Goal: Subscribe to service/newsletter

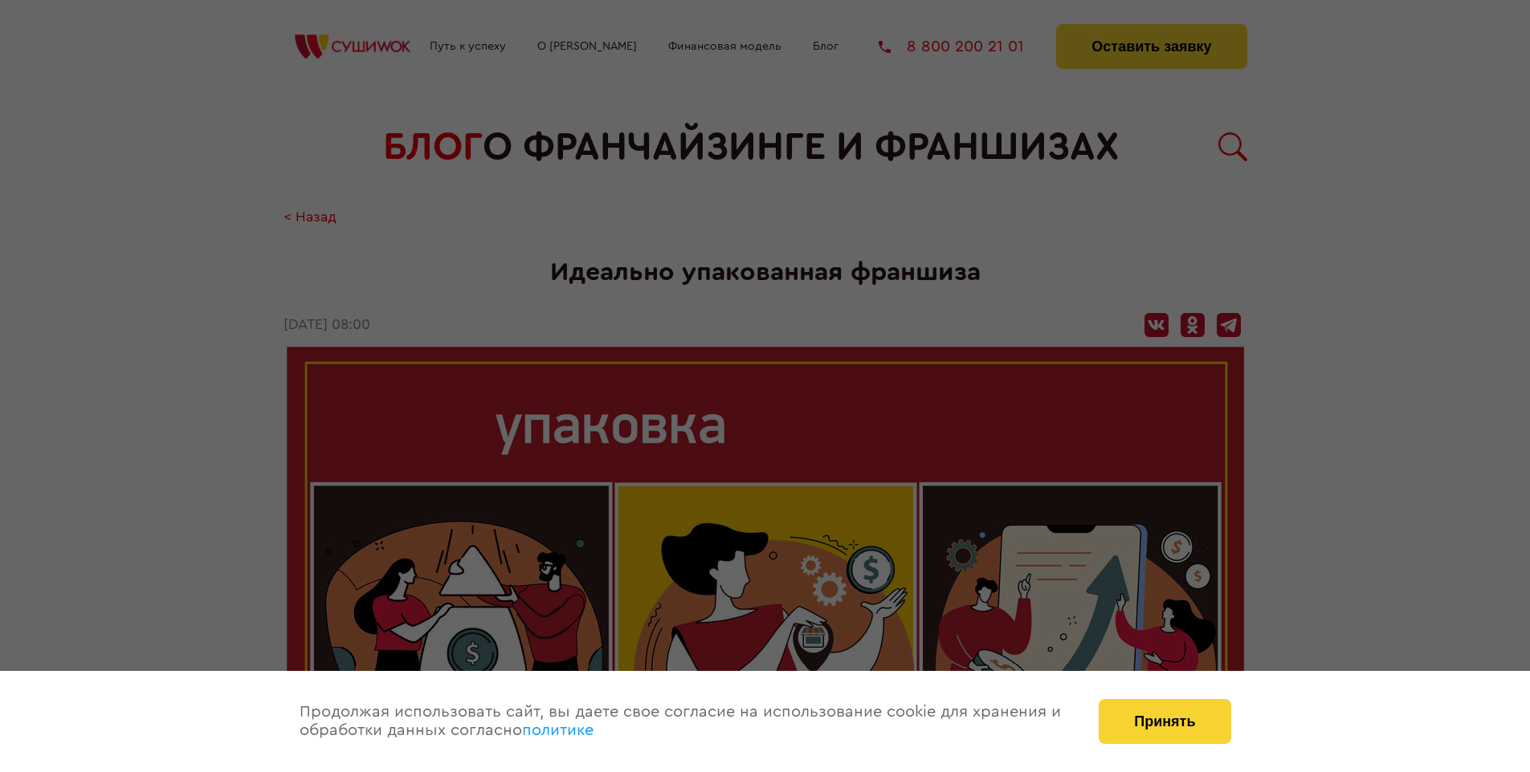
scroll to position [2338, 0]
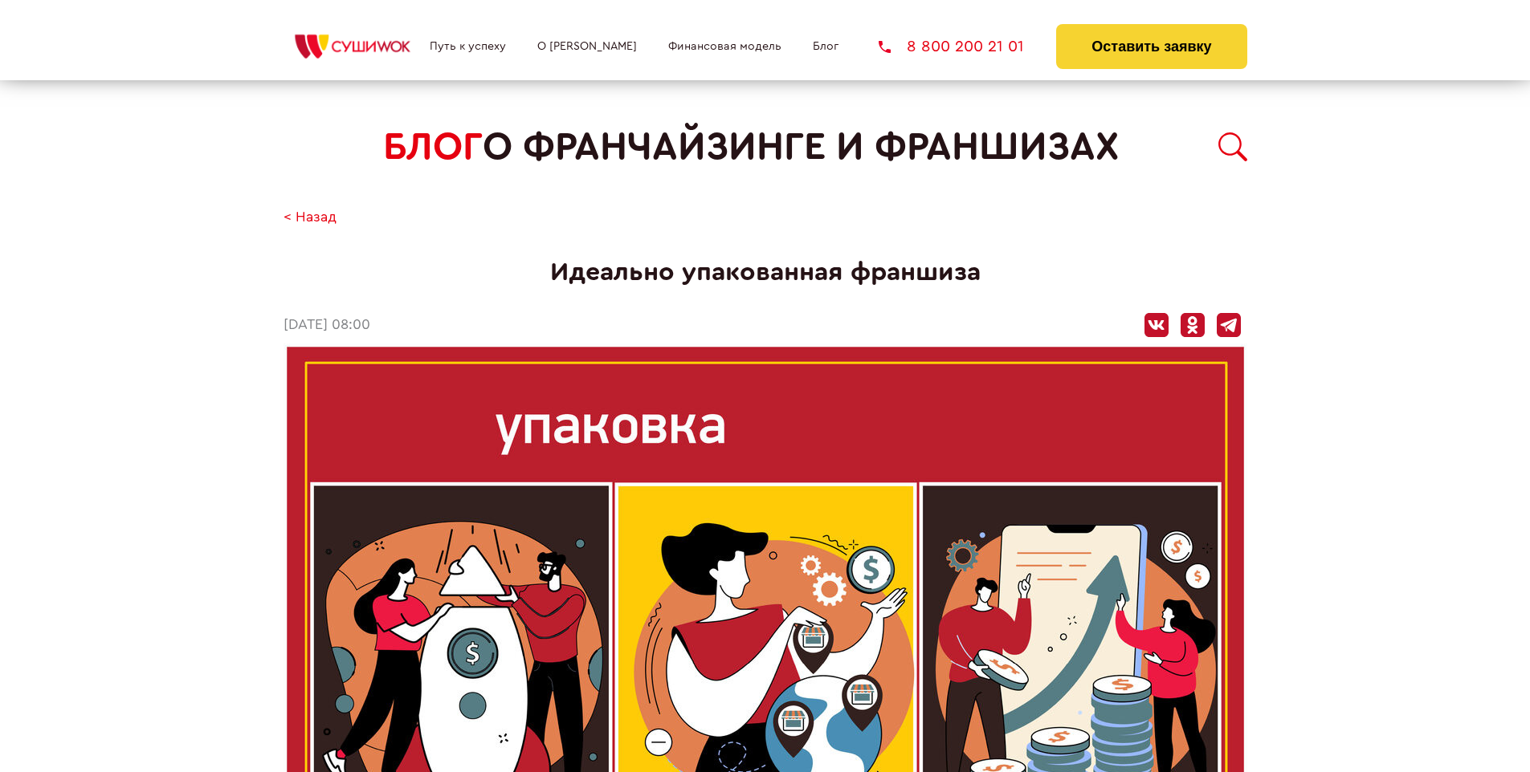
scroll to position [2338, 0]
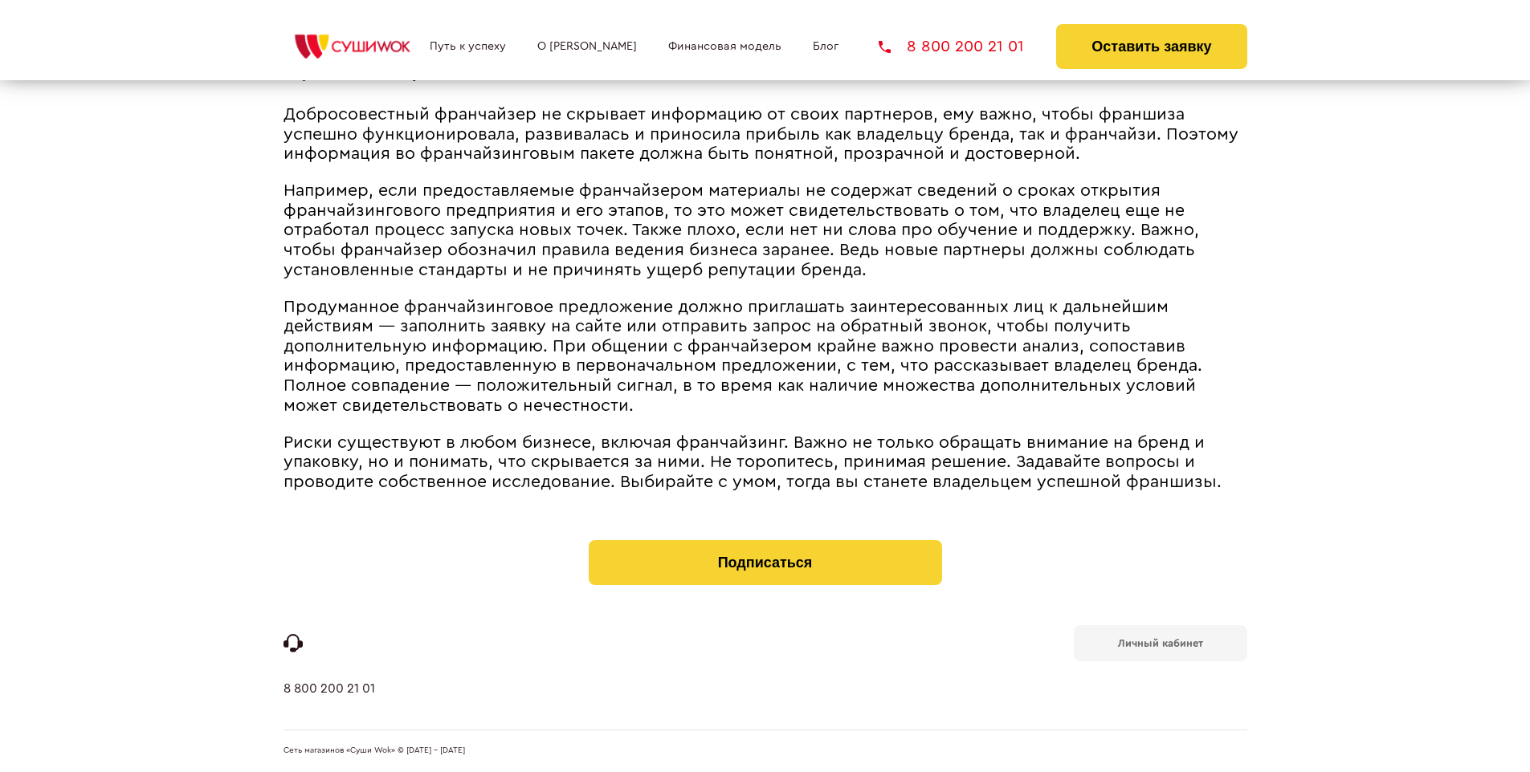
click at [1159, 642] on b "Личный кабинет" at bounding box center [1160, 643] width 85 height 10
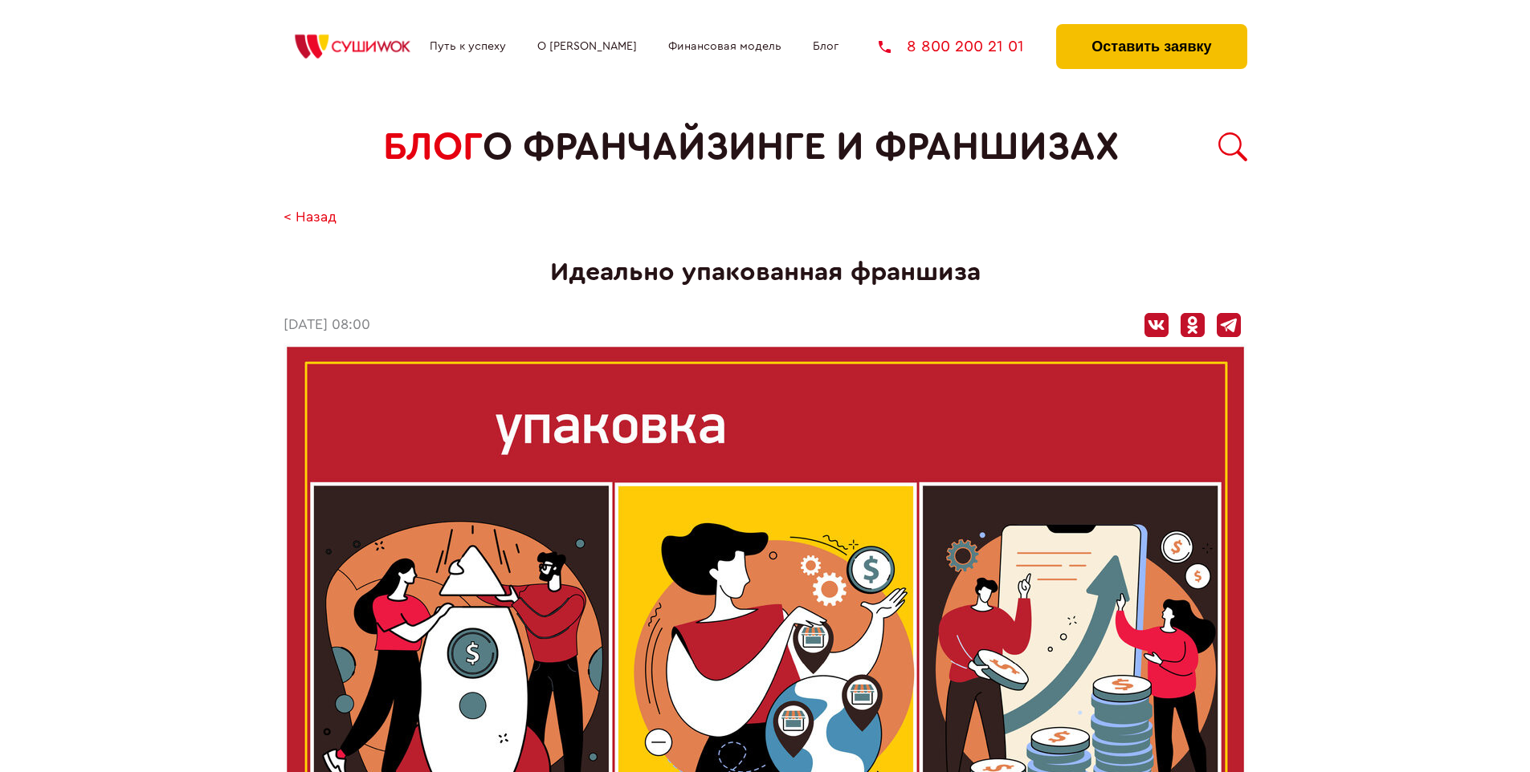
click at [1151, 28] on button "Оставить заявку" at bounding box center [1151, 46] width 190 height 45
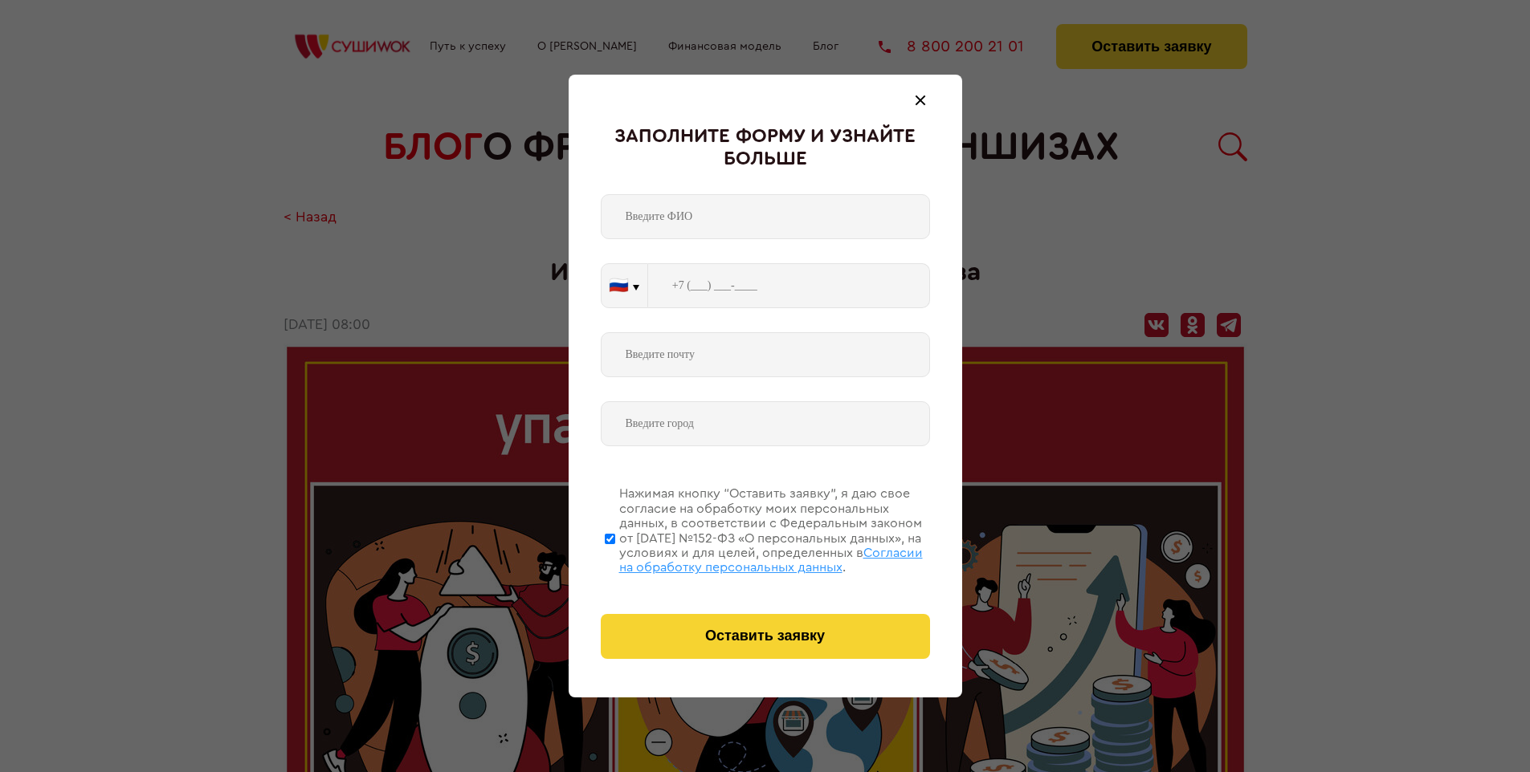
click at [744, 558] on span "Согласии на обработку персональных данных" at bounding box center [771, 560] width 304 height 27
click at [615, 558] on input "Нажимая кнопку “Оставить заявку”, я даю свое согласие на обработку моих персона…" at bounding box center [610, 539] width 10 height 128
checkbox input "false"
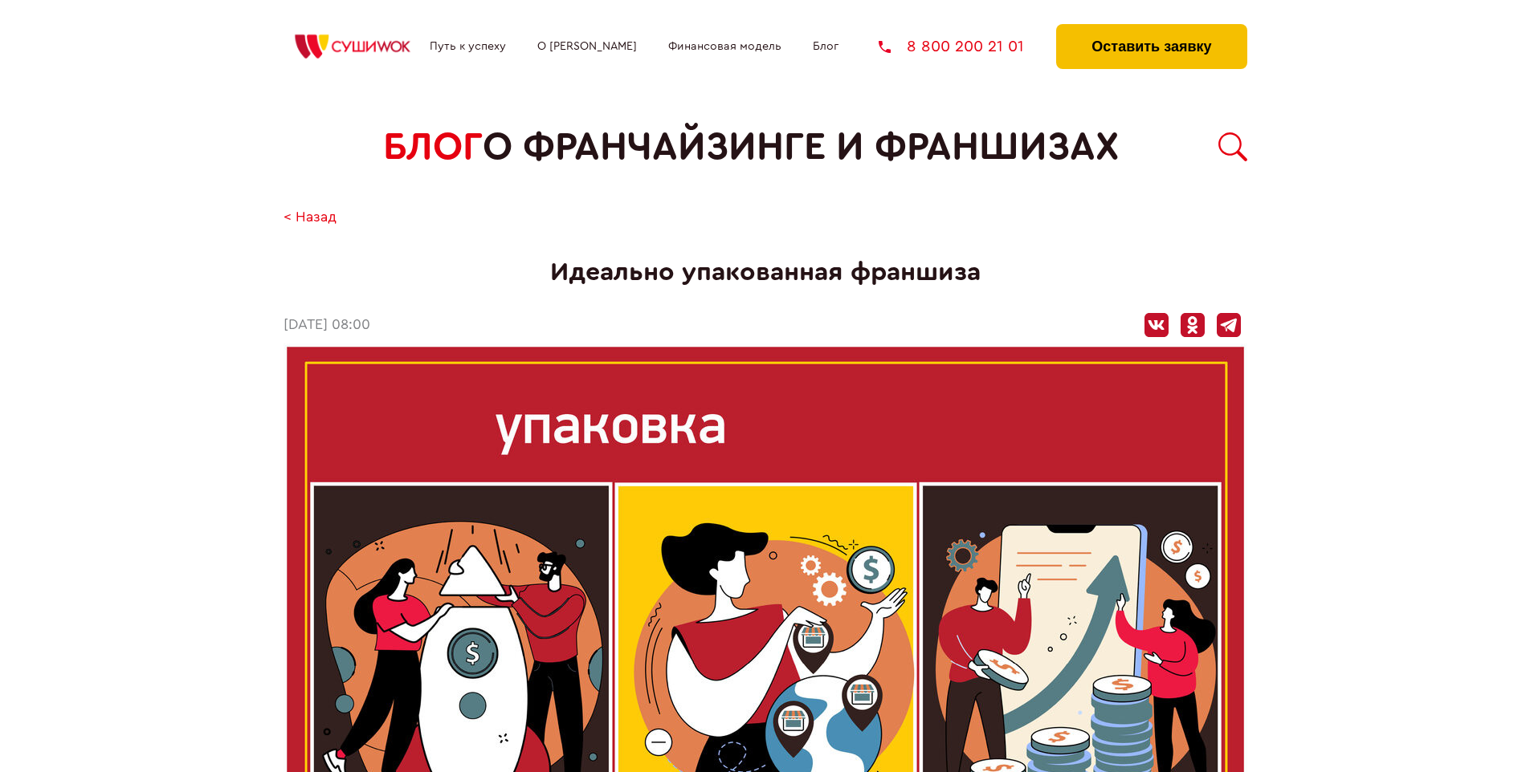
click at [1151, 28] on button "Оставить заявку" at bounding box center [1151, 46] width 190 height 45
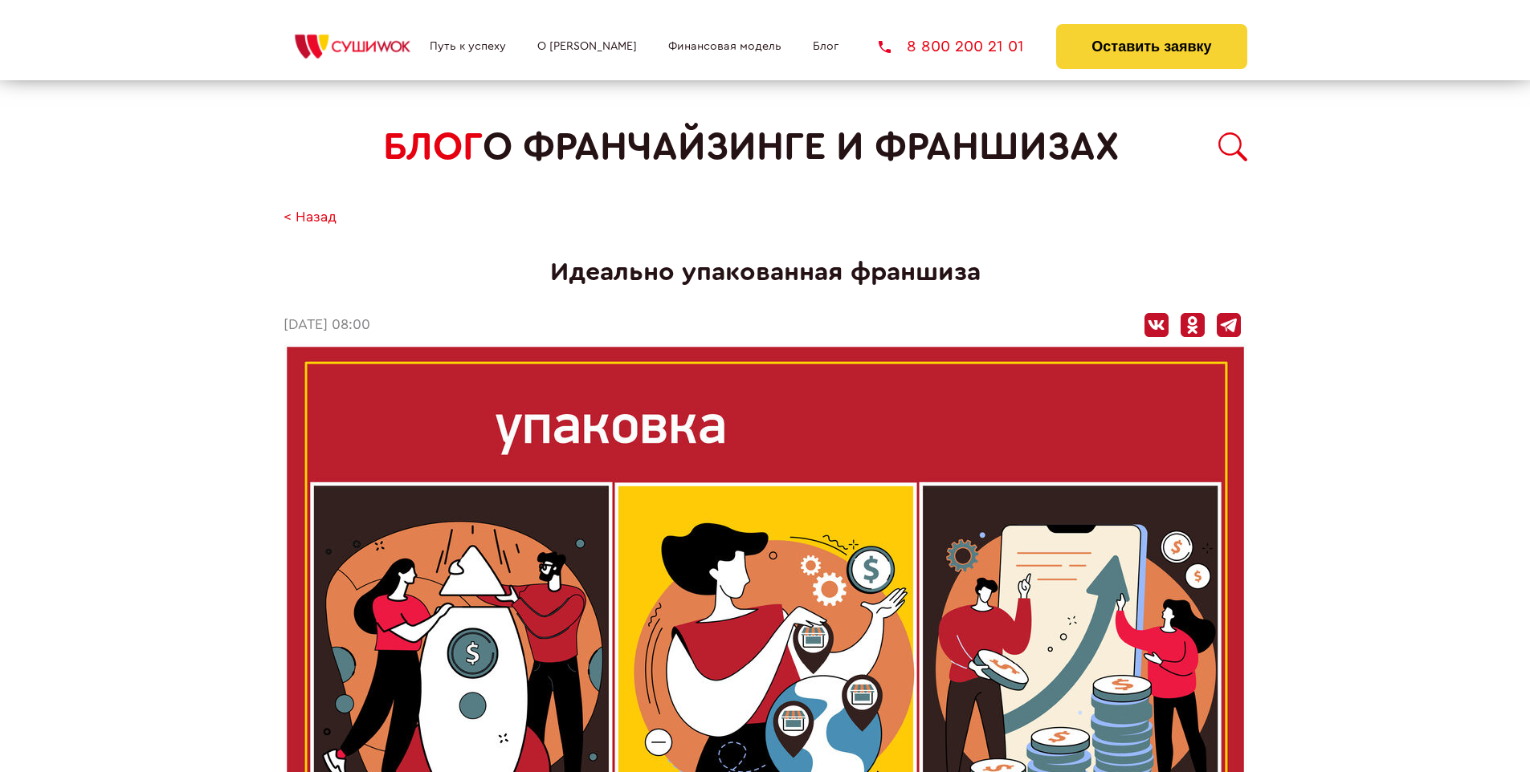
scroll to position [2338, 0]
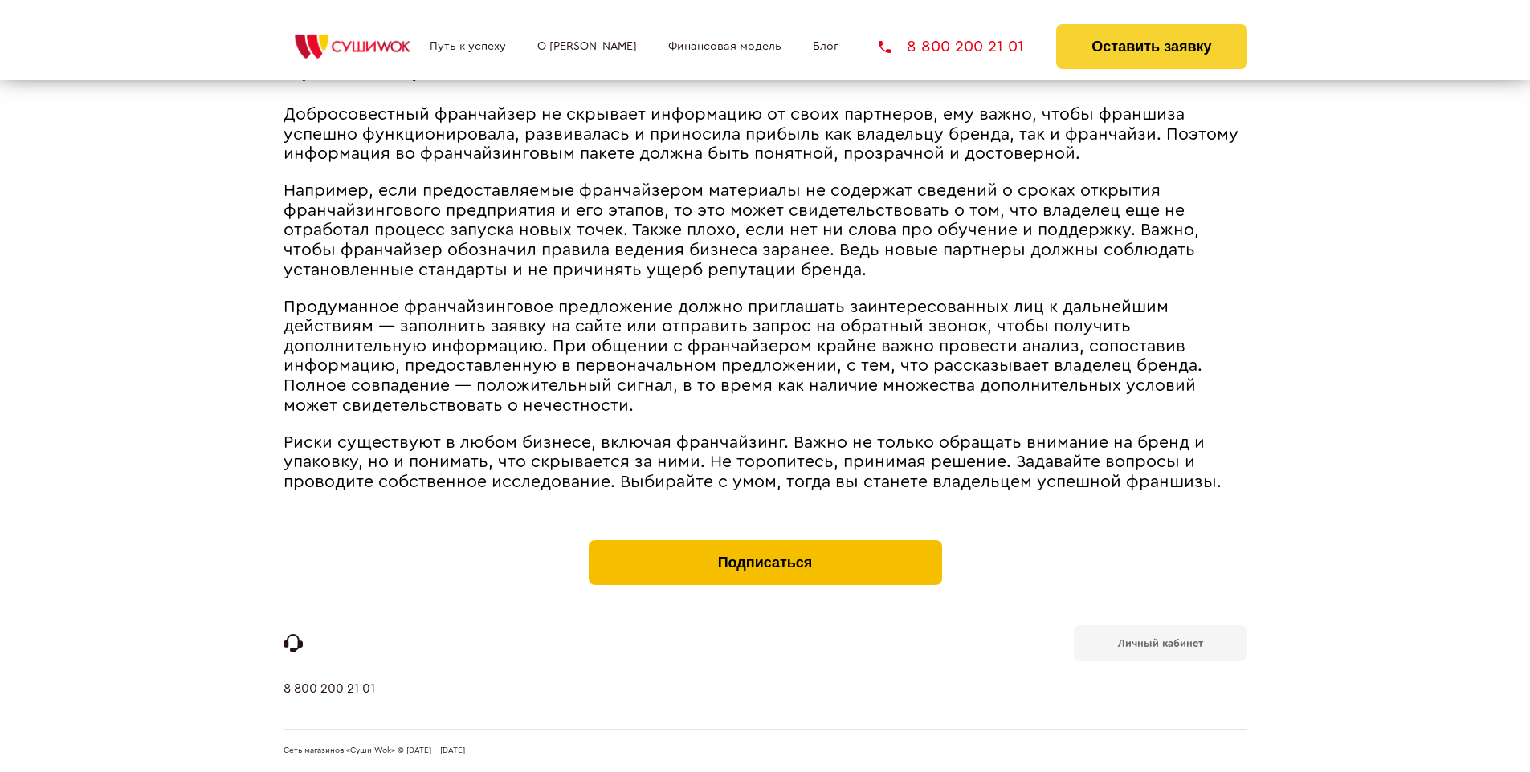
click at [764, 544] on button "Подписаться" at bounding box center [765, 562] width 353 height 45
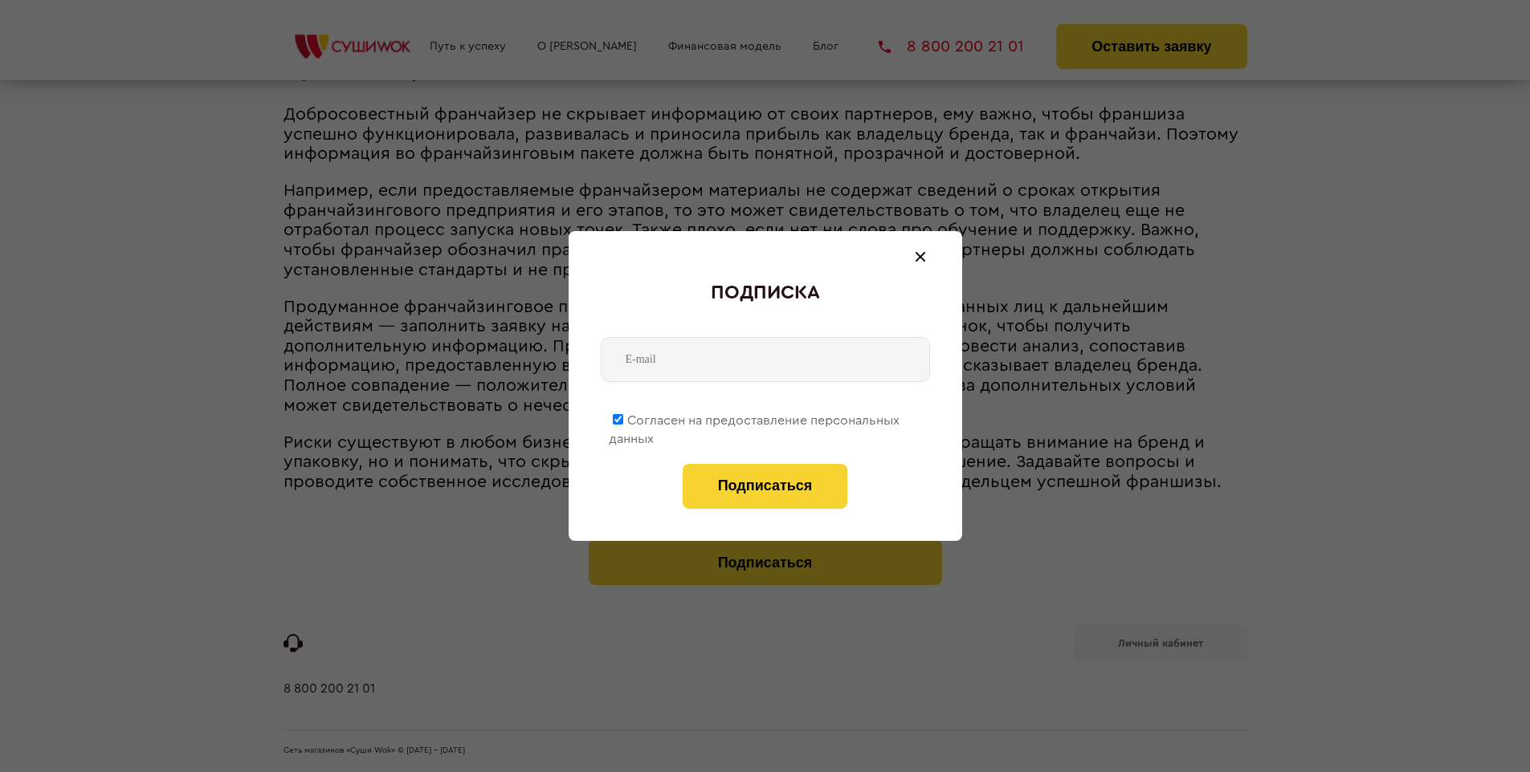
click at [755, 418] on span "Согласен на предоставление персональных данных" at bounding box center [754, 429] width 291 height 31
click at [623, 418] on input "Согласен на предоставление персональных данных" at bounding box center [618, 419] width 10 height 10
checkbox input "false"
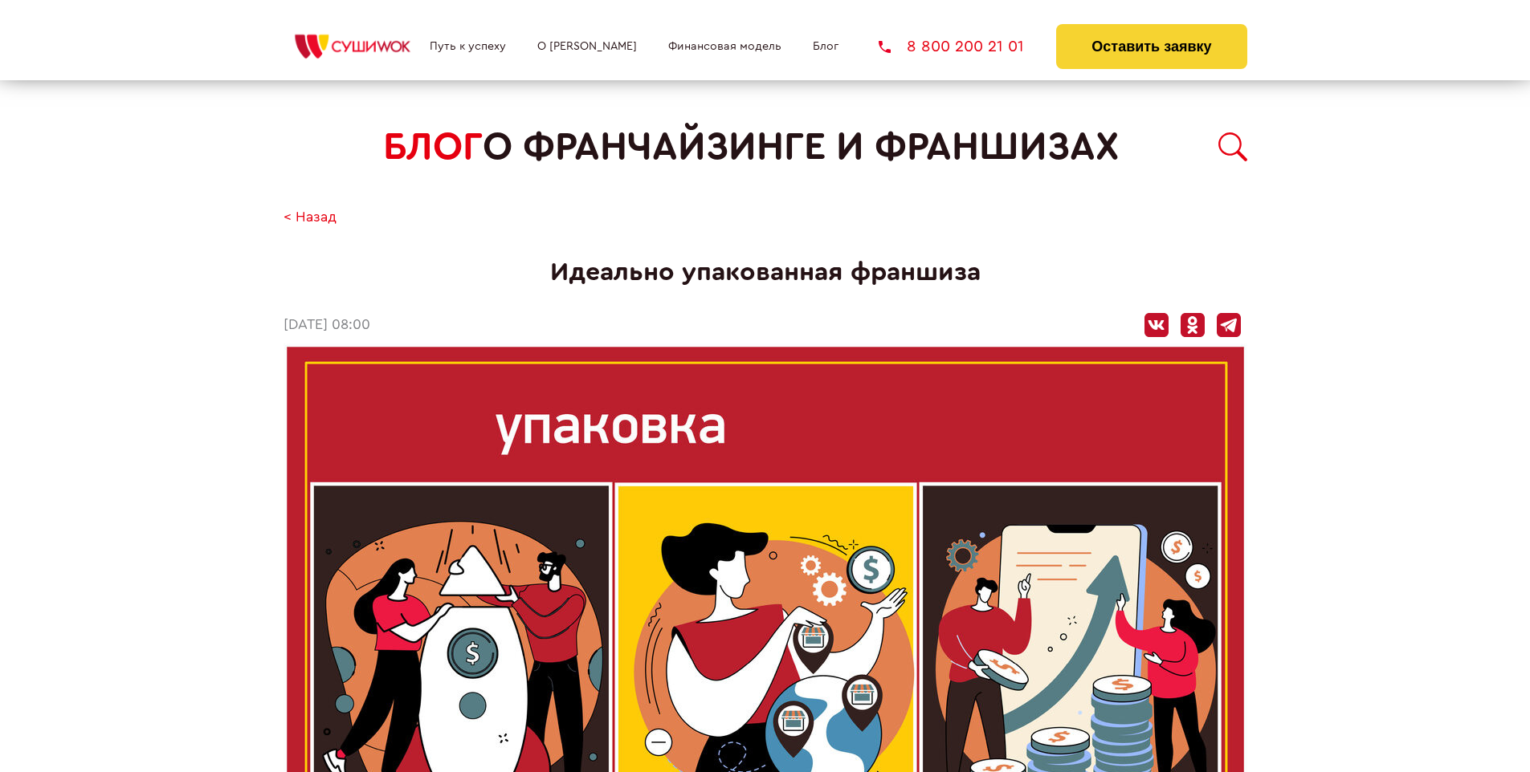
scroll to position [2338, 0]
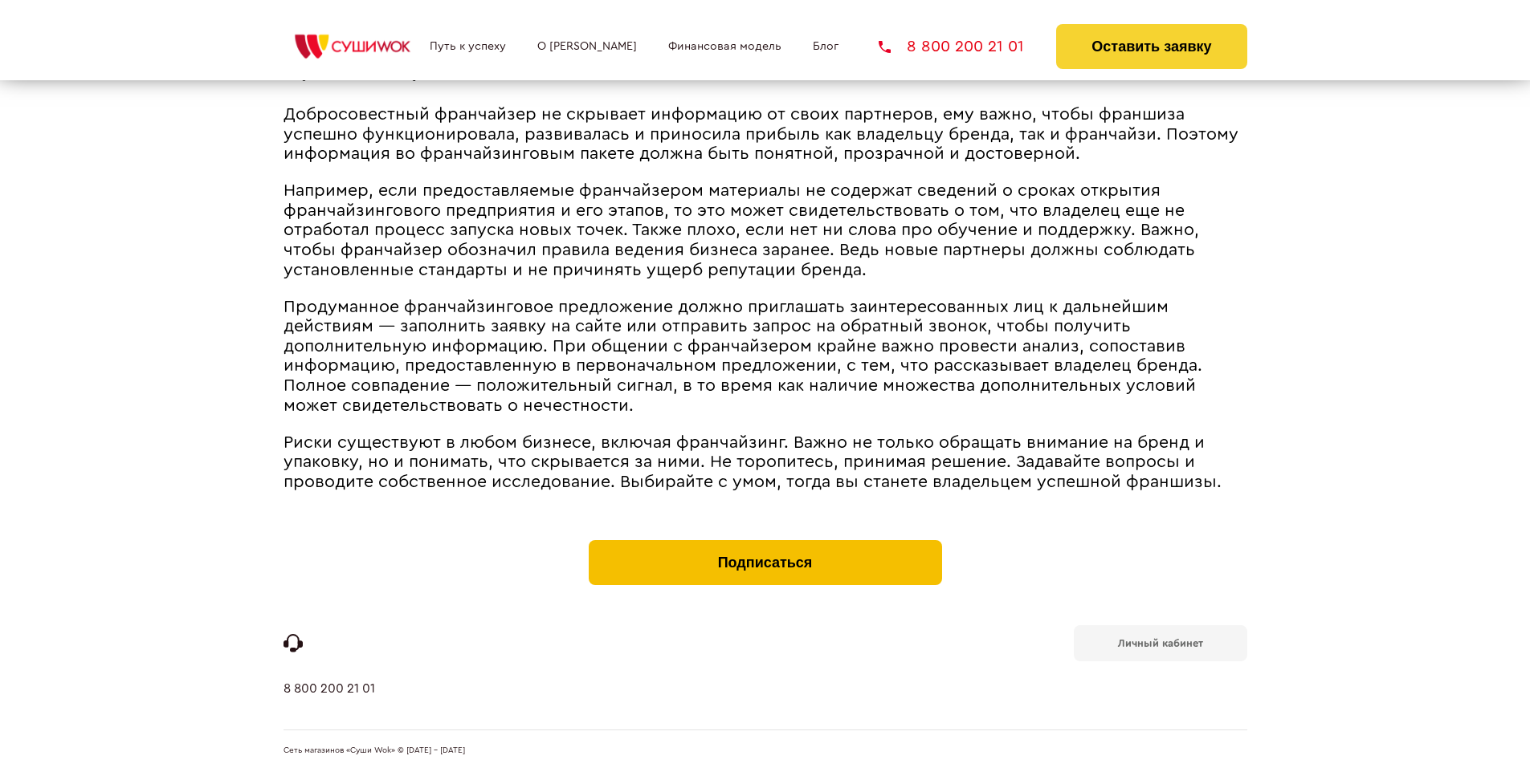
click at [764, 544] on button "Подписаться" at bounding box center [765, 562] width 353 height 45
